Goal: Task Accomplishment & Management: Manage account settings

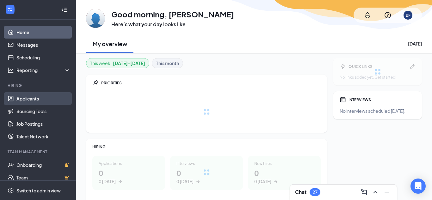
click at [26, 98] on link "Applicants" at bounding box center [43, 98] width 54 height 13
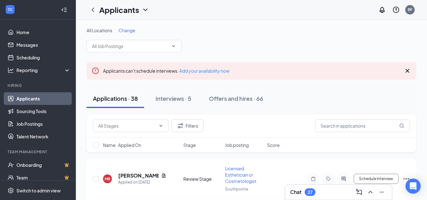
click at [241, 146] on span "Job posting" at bounding box center [237, 145] width 24 height 6
drag, startPoint x: 36, startPoint y: 96, endPoint x: 132, endPoint y: 102, distance: 96.2
click at [36, 95] on link "Applicants" at bounding box center [43, 98] width 54 height 13
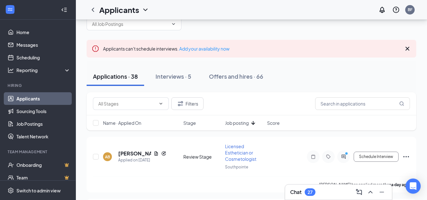
scroll to position [63, 0]
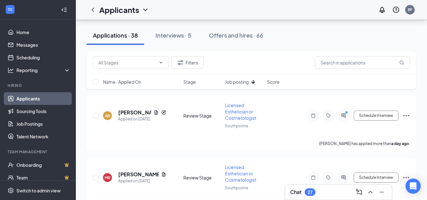
click at [240, 81] on span "Job posting" at bounding box center [237, 82] width 24 height 6
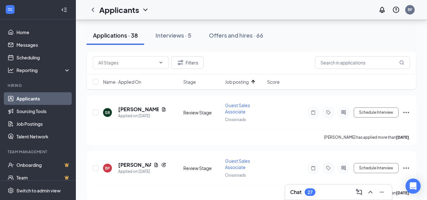
drag, startPoint x: 164, startPoint y: 35, endPoint x: 229, endPoint y: 80, distance: 78.9
click at [164, 34] on div "Interviews · 5" at bounding box center [173, 35] width 36 height 8
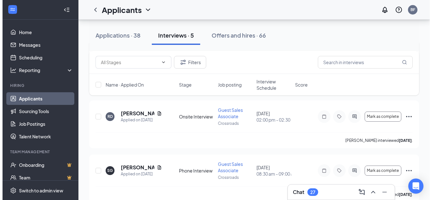
scroll to position [190, 0]
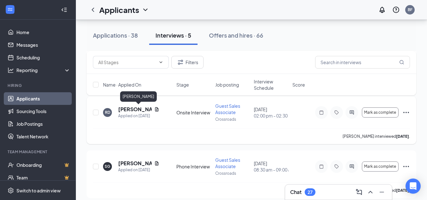
click at [131, 109] on h5 "[PERSON_NAME]" at bounding box center [134, 109] width 33 height 7
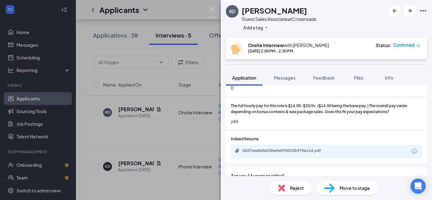
scroll to position [312, 0]
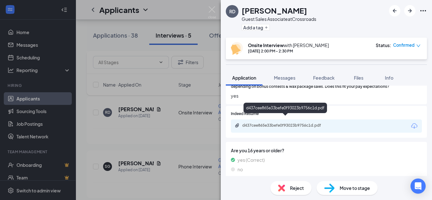
drag, startPoint x: 299, startPoint y: 119, endPoint x: 330, endPoint y: 124, distance: 31.8
click at [299, 123] on div "d437cee865e33befe0f93023b9756c1d.pdf" at bounding box center [286, 125] width 88 height 5
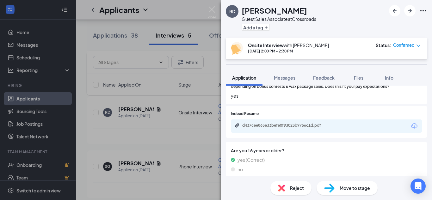
click at [186, 130] on div "RD [PERSON_NAME] Guest Sales Associate at Crossroads Add a tag Onsite Interview…" at bounding box center [216, 100] width 432 height 200
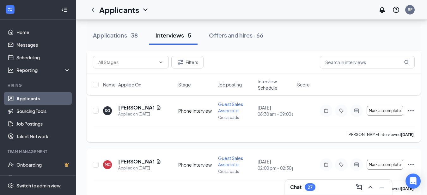
scroll to position [254, 0]
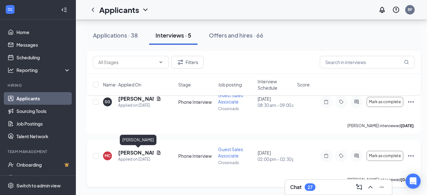
click at [125, 152] on h5 "[PERSON_NAME]" at bounding box center [135, 152] width 35 height 7
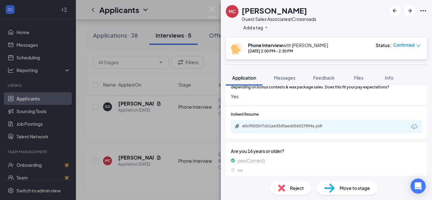
scroll to position [312, 0]
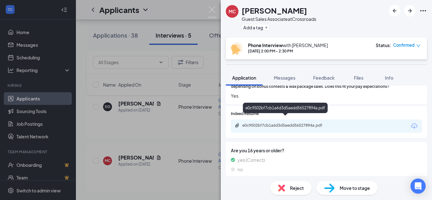
click at [265, 123] on div "e0c9502bf7cb1a6d3d5aedd56527894a.pdf" at bounding box center [286, 125] width 88 height 5
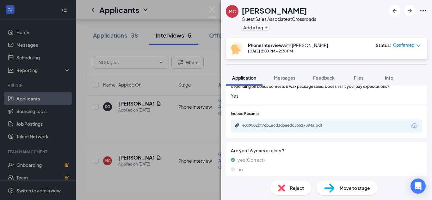
scroll to position [309, 0]
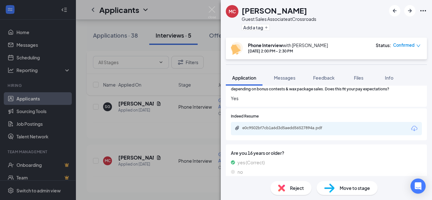
click at [174, 129] on div "MC [PERSON_NAME] Guest Sales Associate at Crossroads Add a tag Phone Interview …" at bounding box center [216, 100] width 432 height 200
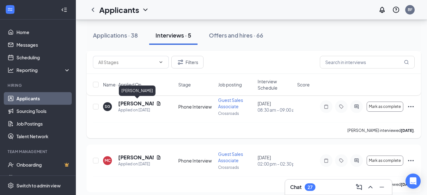
click at [129, 103] on h5 "[PERSON_NAME]" at bounding box center [135, 103] width 35 height 7
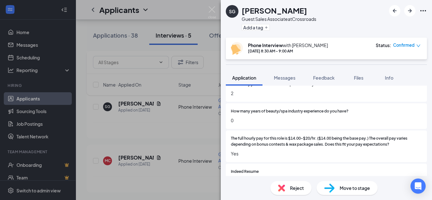
scroll to position [312, 0]
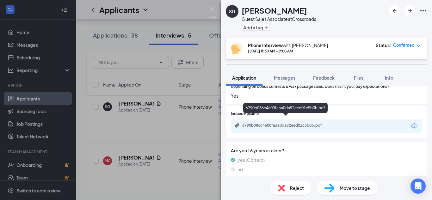
click at [296, 123] on div "6790b086c4e00faaa0da92eed01c5b0b.pdf" at bounding box center [286, 125] width 88 height 5
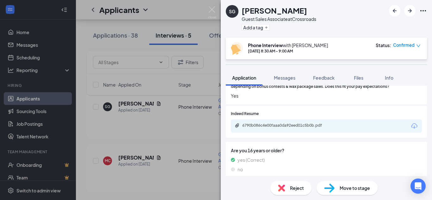
click at [167, 119] on div "SG [PERSON_NAME] Guest Sales Associate at Crossroads Add a tag Phone Interview …" at bounding box center [216, 100] width 432 height 200
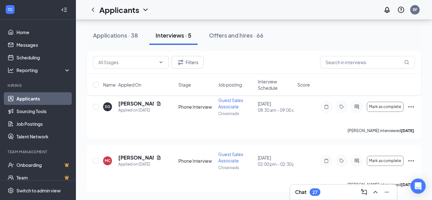
click at [116, 35] on div "Applications · 38" at bounding box center [115, 35] width 45 height 8
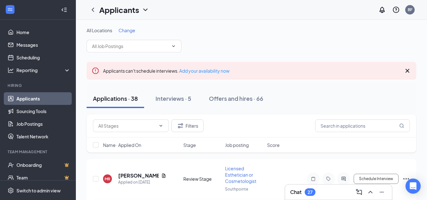
click at [244, 144] on span "Job posting" at bounding box center [237, 145] width 24 height 6
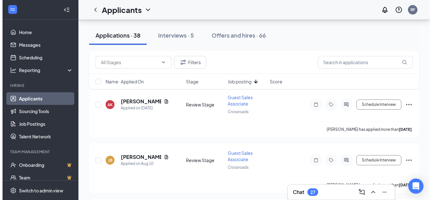
scroll to position [505, 0]
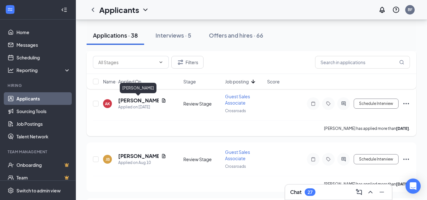
click at [129, 100] on h5 "[PERSON_NAME]" at bounding box center [138, 100] width 40 height 7
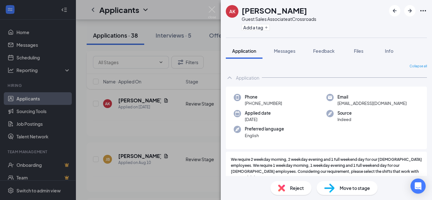
click at [195, 132] on div "AK [PERSON_NAME] Guest Sales Associate at Crossroads Add a tag Application Mess…" at bounding box center [216, 100] width 432 height 200
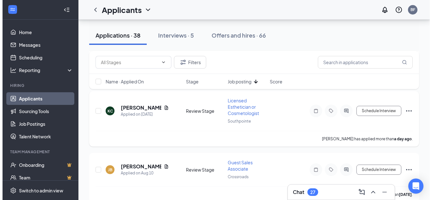
scroll to position [474, 0]
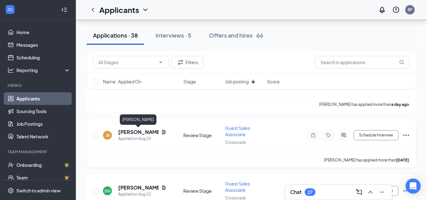
click at [131, 132] on h5 "[PERSON_NAME]" at bounding box center [138, 132] width 40 height 7
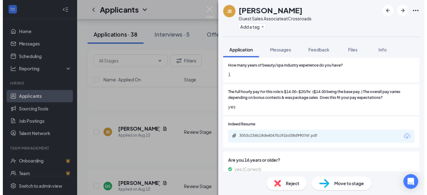
scroll to position [285, 0]
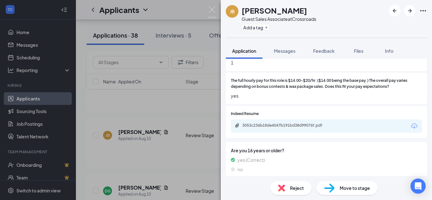
click at [249, 119] on div "3053c236b18de4047b191bd38d99076f.pdf" at bounding box center [326, 125] width 191 height 13
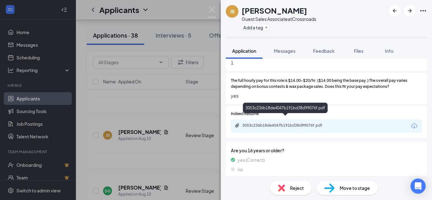
click at [248, 123] on div "3053c236b18de4047b191bd38d99076f.pdf" at bounding box center [286, 125] width 88 height 5
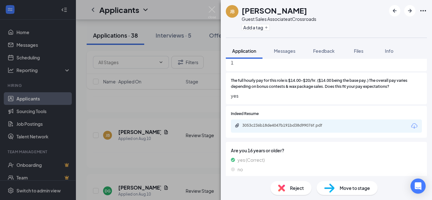
drag, startPoint x: 196, startPoint y: 102, endPoint x: 253, endPoint y: 65, distance: 68.0
click at [196, 102] on div "[PERSON_NAME] Guest Sales Associate at Crossroads Add a tag Application Message…" at bounding box center [216, 100] width 432 height 200
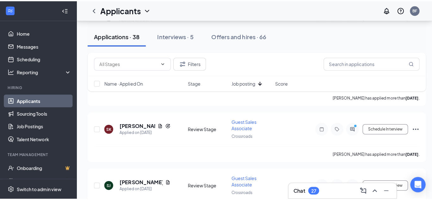
scroll to position [2053, 0]
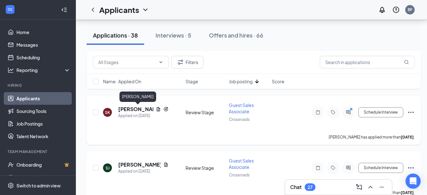
click at [130, 109] on h5 "[PERSON_NAME]" at bounding box center [135, 109] width 35 height 7
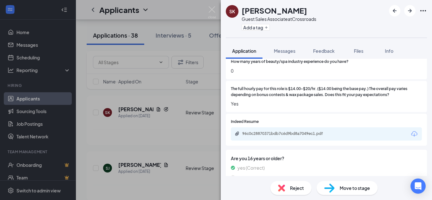
scroll to position [303, 0]
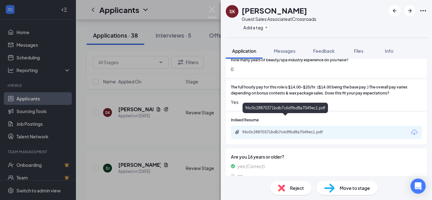
click at [274, 130] on div "96c0c28870371bdb7c6d9bd8a7049ec1.pdf" at bounding box center [286, 132] width 88 height 5
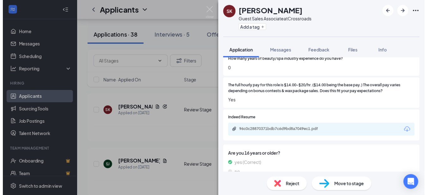
scroll to position [300, 0]
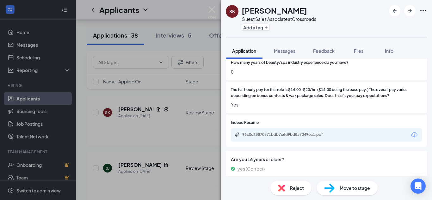
click at [206, 90] on div "SK [PERSON_NAME] Guest Sales Associate at Crossroads Add a tag Application Mess…" at bounding box center [216, 100] width 432 height 200
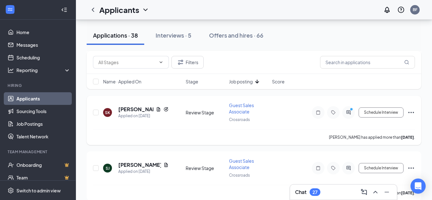
click at [173, 137] on div "[PERSON_NAME] has applied more than [DATE] ." at bounding box center [254, 137] width 322 height 16
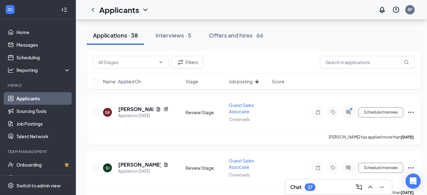
click at [411, 112] on icon "Ellipses" at bounding box center [411, 112] width 6 height 1
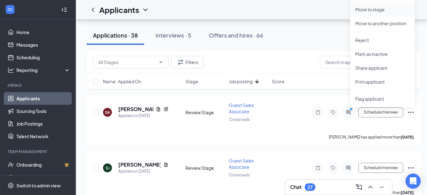
click at [363, 9] on p "Move to stage" at bounding box center [382, 9] width 54 height 6
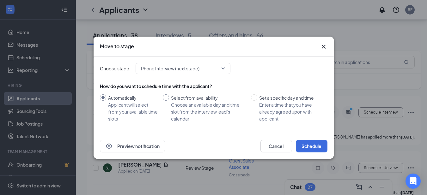
click at [179, 69] on span "Phone Interview (next stage)" at bounding box center [170, 68] width 58 height 9
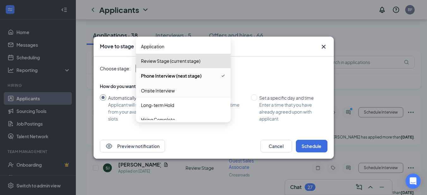
click at [156, 89] on span "Onsite Interview" at bounding box center [158, 90] width 34 height 7
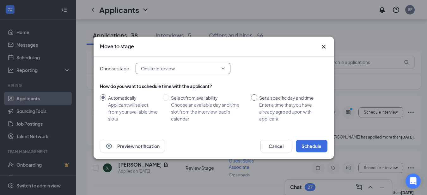
click at [253, 97] on input "Set a specific day and time Enter a time that you have already agreed upon with…" at bounding box center [254, 97] width 6 height 6
radio input "true"
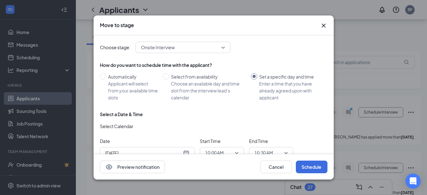
radio input "false"
click at [216, 151] on span "10:00 AM" at bounding box center [214, 152] width 19 height 9
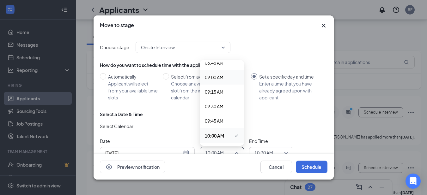
click at [210, 74] on span "09:00 AM" at bounding box center [214, 77] width 19 height 7
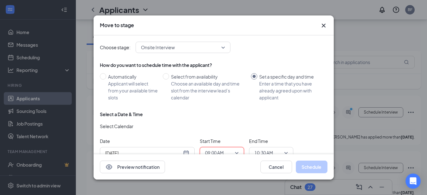
click at [154, 153] on input "[DATE]" at bounding box center [143, 153] width 76 height 7
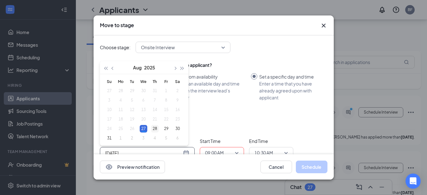
type input "[DATE]"
click at [154, 125] on div "28" at bounding box center [155, 129] width 8 height 8
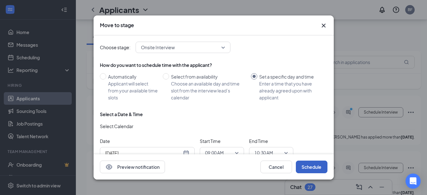
click at [317, 167] on button "Schedule" at bounding box center [312, 167] width 32 height 13
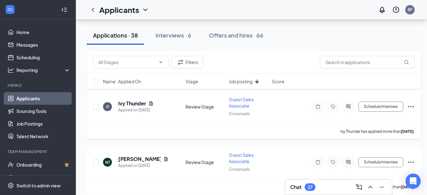
scroll to position [1959, 0]
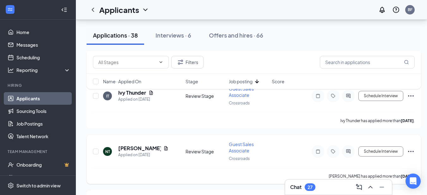
drag, startPoint x: 412, startPoint y: 149, endPoint x: 406, endPoint y: 172, distance: 23.7
click at [412, 150] on icon "Ellipses" at bounding box center [411, 152] width 8 height 8
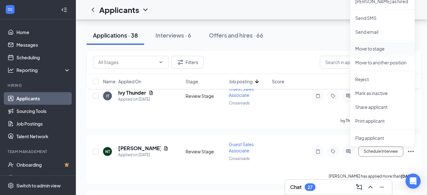
click at [367, 46] on p "Move to stage" at bounding box center [382, 48] width 54 height 6
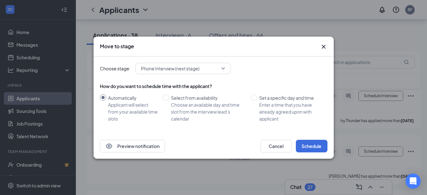
click at [166, 68] on span "Phone Interview (next stage)" at bounding box center [170, 68] width 58 height 9
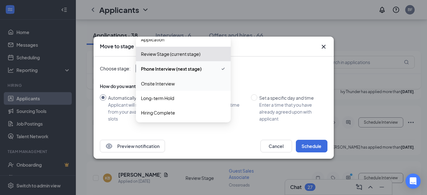
scroll to position [2022, 0]
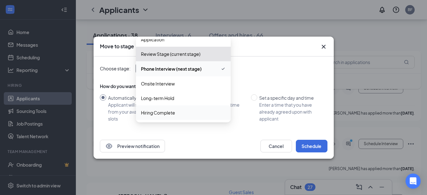
click at [172, 114] on span "Hiring Complete" at bounding box center [158, 112] width 34 height 7
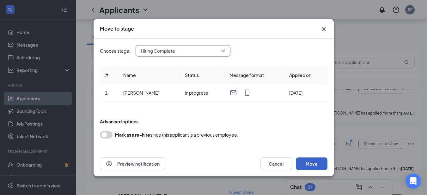
click at [314, 164] on button "Move" at bounding box center [312, 164] width 32 height 13
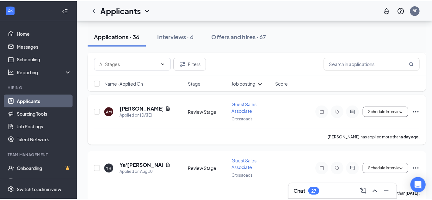
scroll to position [1379, 0]
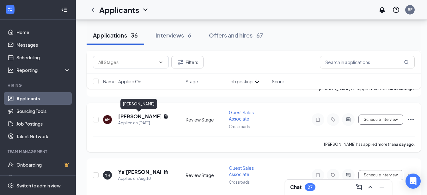
drag, startPoint x: 125, startPoint y: 115, endPoint x: 247, endPoint y: 142, distance: 124.7
click at [131, 115] on h5 "[PERSON_NAME]" at bounding box center [139, 116] width 43 height 7
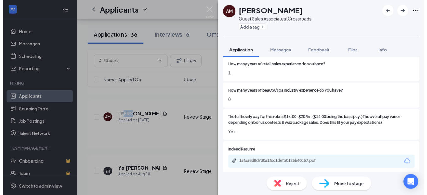
scroll to position [253, 0]
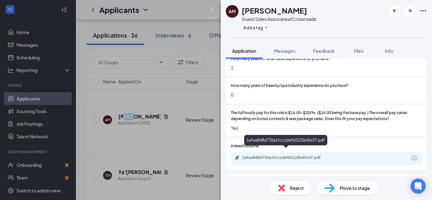
drag, startPoint x: 313, startPoint y: 153, endPoint x: 315, endPoint y: 149, distance: 4.6
click at [312, 155] on div "1afaa8d8d730a1fcc1defb0125b40c57.pdf" at bounding box center [286, 157] width 88 height 5
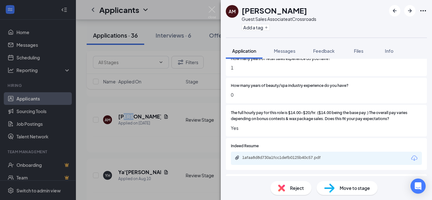
click at [186, 147] on div "AM [PERSON_NAME] Guest Sales Associate at Crossroads Add a tag Application Mess…" at bounding box center [216, 100] width 432 height 200
click at [171, 142] on div "[PERSON_NAME] has applied more than a day ago ." at bounding box center [254, 144] width 322 height 16
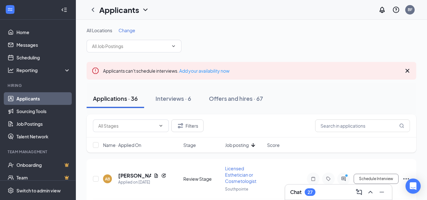
click at [247, 144] on span "Job posting" at bounding box center [237, 145] width 24 height 6
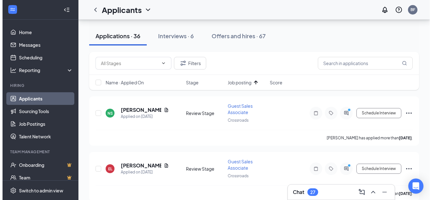
scroll to position [63, 0]
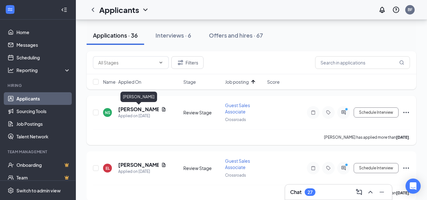
click at [147, 108] on h5 "[PERSON_NAME]" at bounding box center [138, 109] width 40 height 7
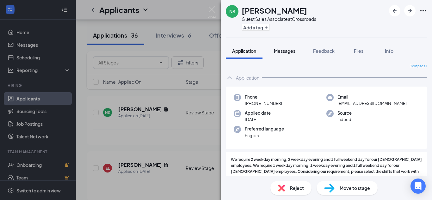
click at [285, 51] on span "Messages" at bounding box center [284, 51] width 21 height 6
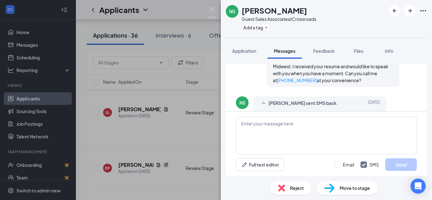
scroll to position [126, 0]
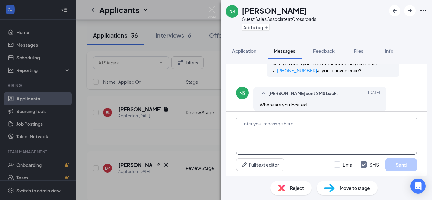
click at [311, 124] on textarea at bounding box center [326, 136] width 181 height 38
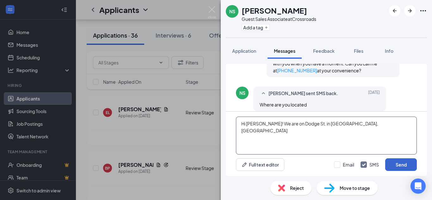
type textarea "Hi [PERSON_NAME]! We are on Dodge St. in [GEOGRAPHIC_DATA], [GEOGRAPHIC_DATA]"
click at [398, 165] on button "Send" at bounding box center [401, 164] width 32 height 13
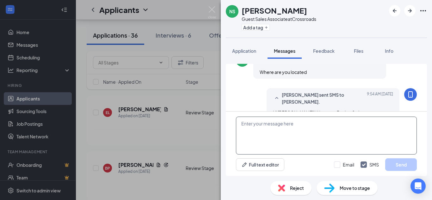
scroll to position [160, 0]
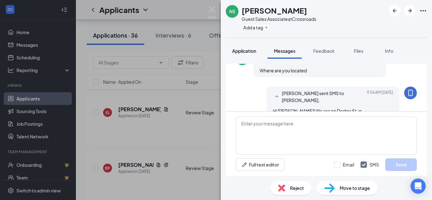
click at [253, 49] on span "Application" at bounding box center [244, 51] width 24 height 6
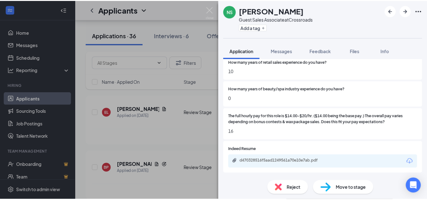
scroll to position [253, 0]
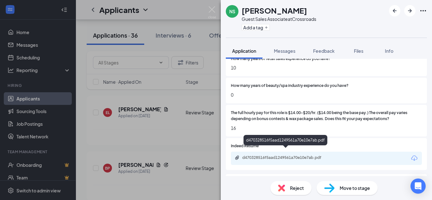
drag, startPoint x: 285, startPoint y: 150, endPoint x: 296, endPoint y: 155, distance: 12.3
click at [285, 155] on div "d470328516f5aad1249561a70e10e7ab.pdf" at bounding box center [286, 157] width 88 height 5
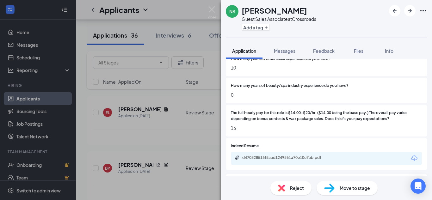
click at [209, 128] on div "NS [PERSON_NAME] Guest Sales Associate at Crossroads Add a tag Application Mess…" at bounding box center [216, 100] width 432 height 200
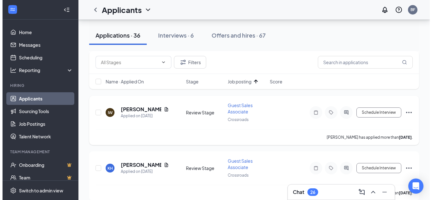
scroll to position [1485, 0]
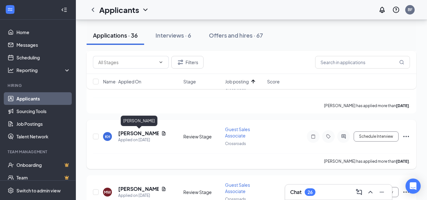
click at [143, 134] on h5 "[PERSON_NAME]" at bounding box center [138, 133] width 40 height 7
